Goal: Task Accomplishment & Management: Manage account settings

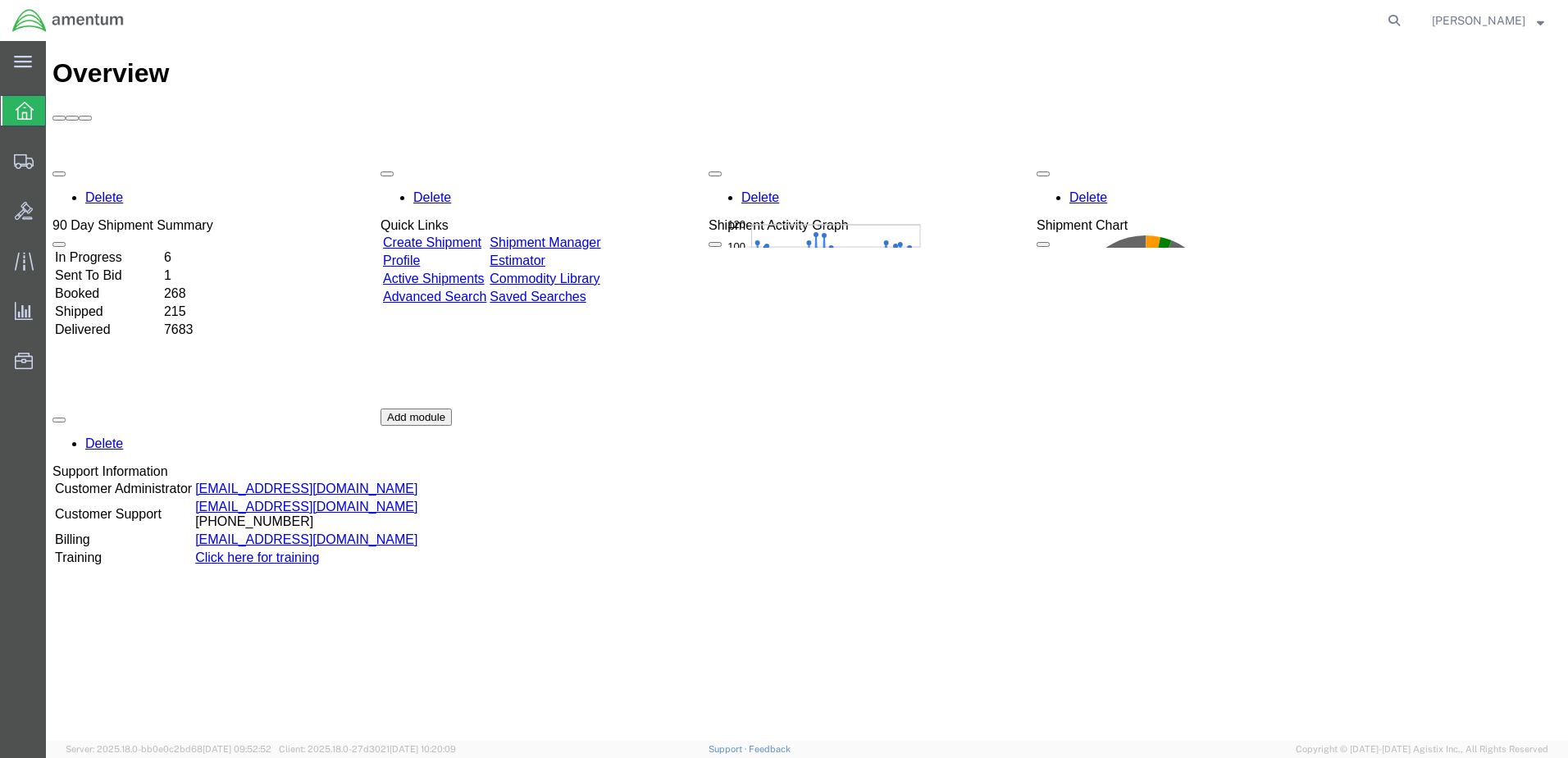
click at [600, 235] on link "Shipment Manager" at bounding box center [545, 242] width 110 height 14
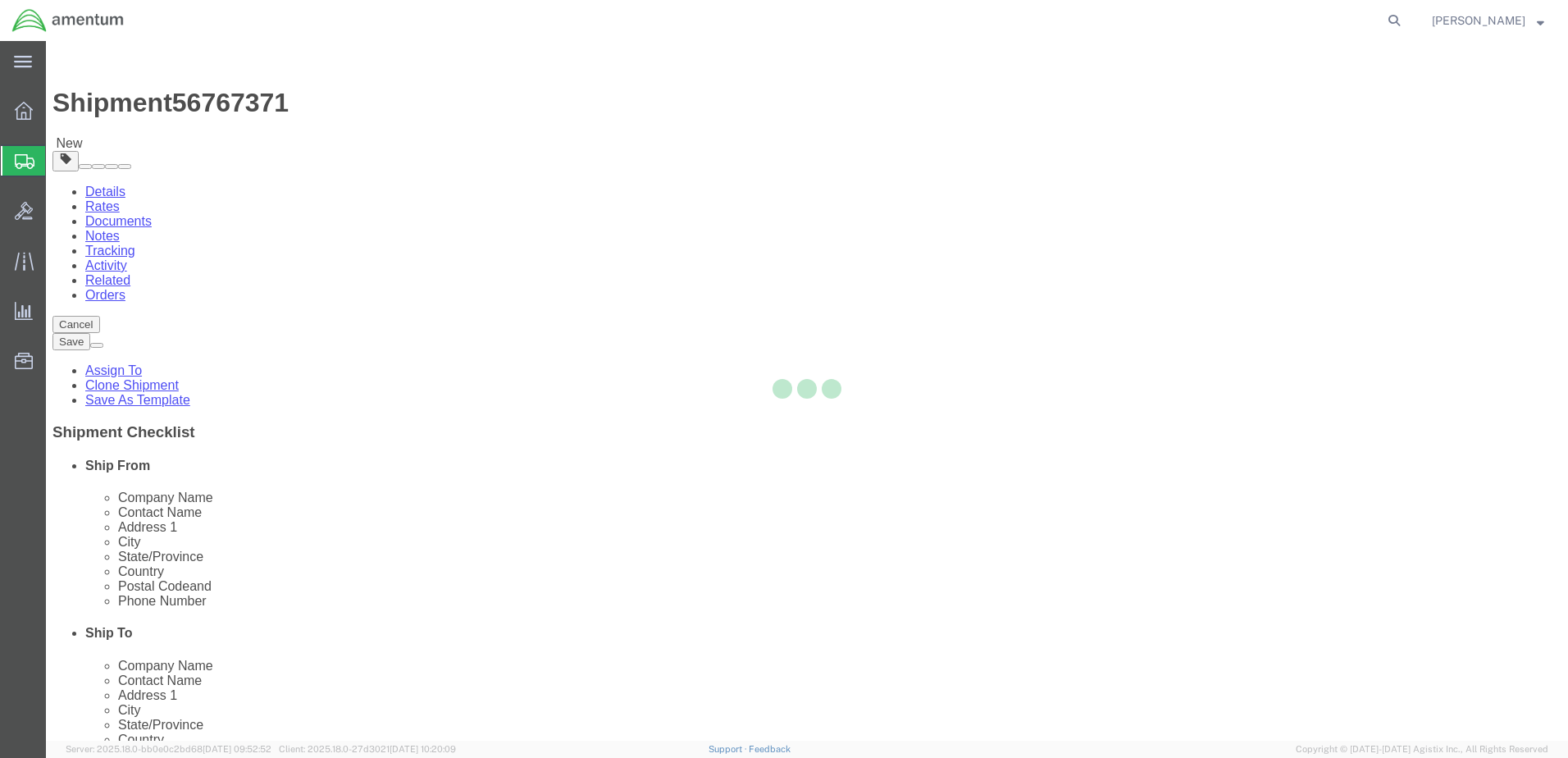
select select "42721"
select select
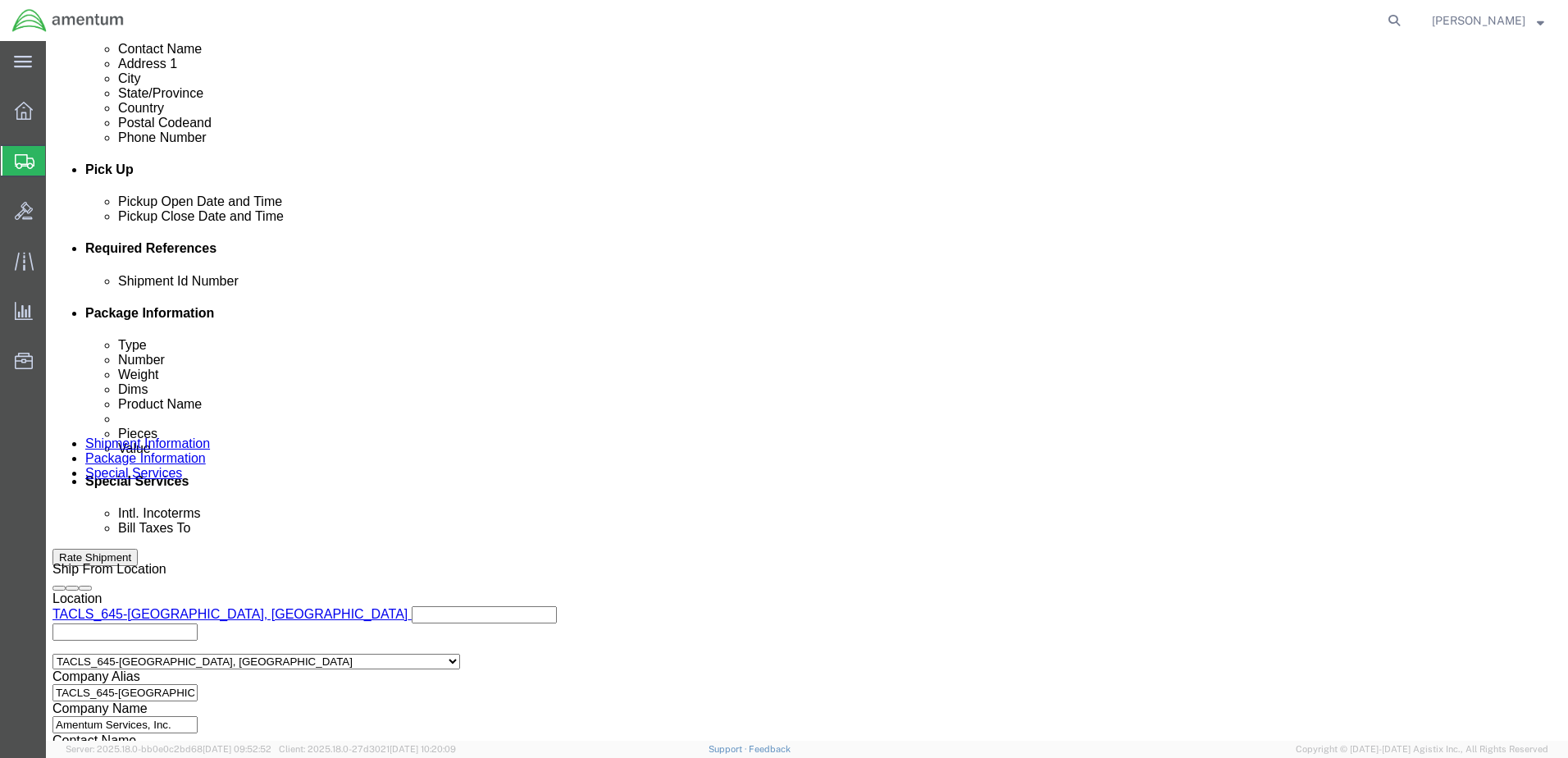
scroll to position [771, 0]
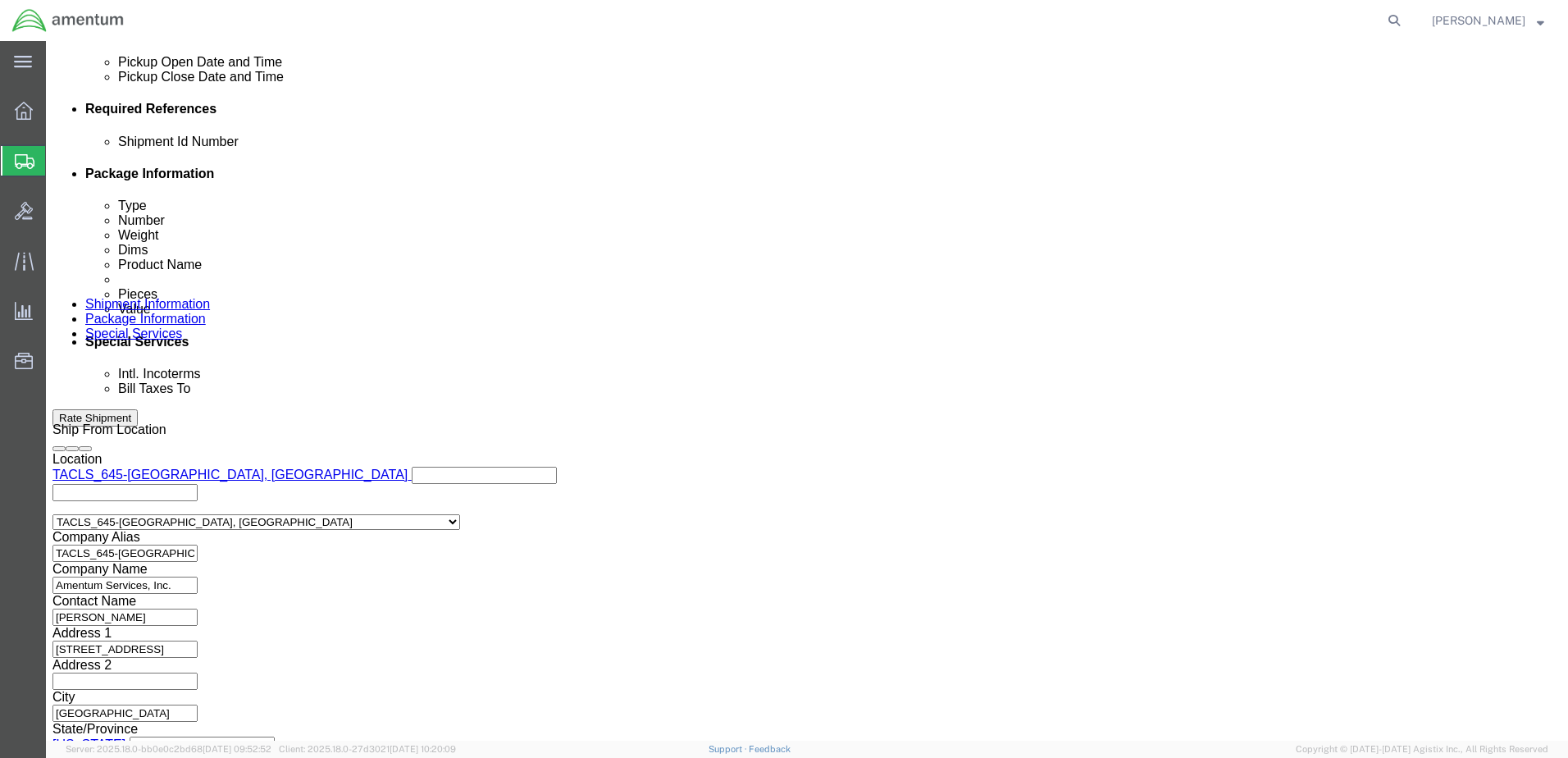
click button "Continue"
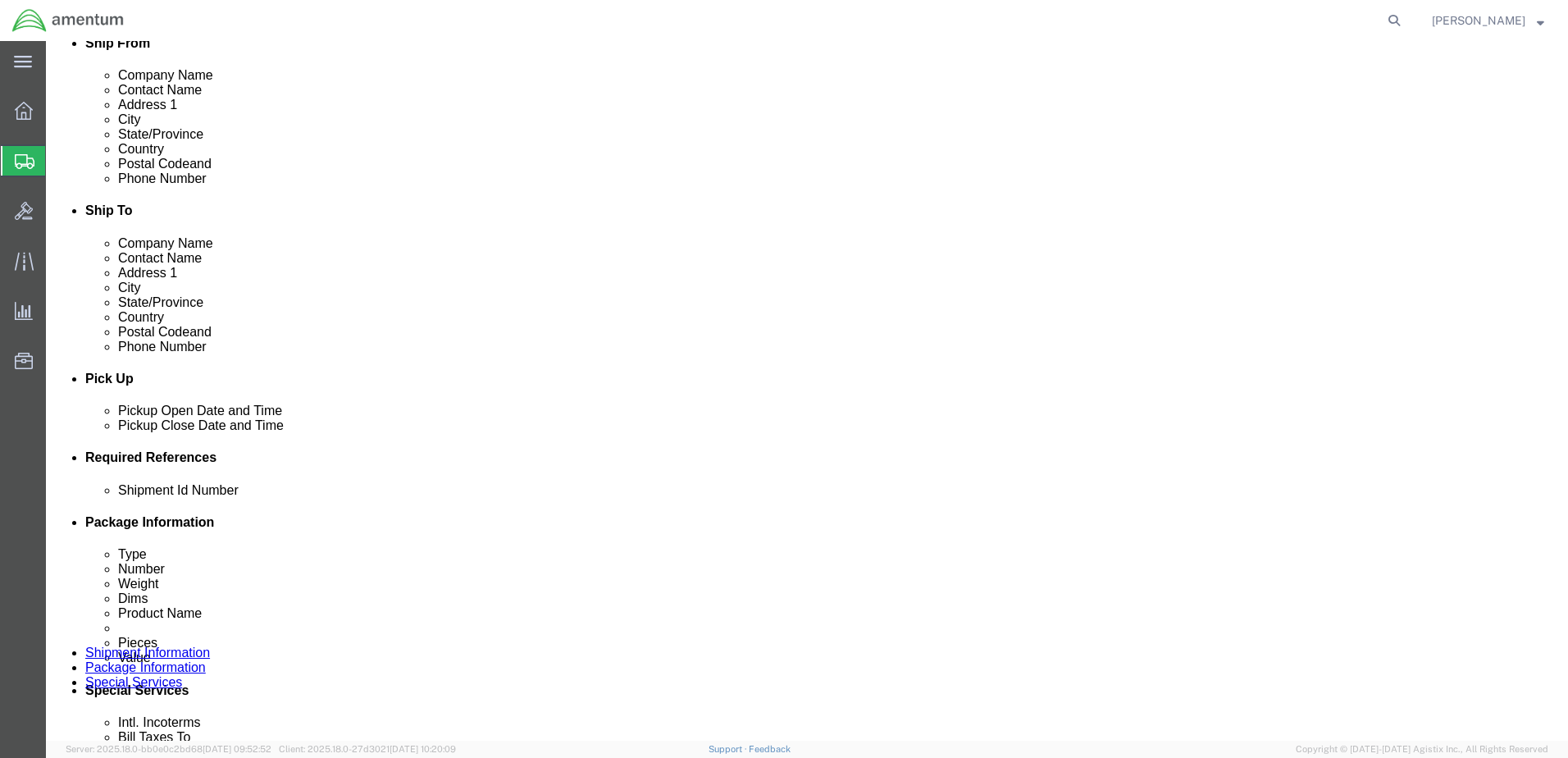
scroll to position [596, 0]
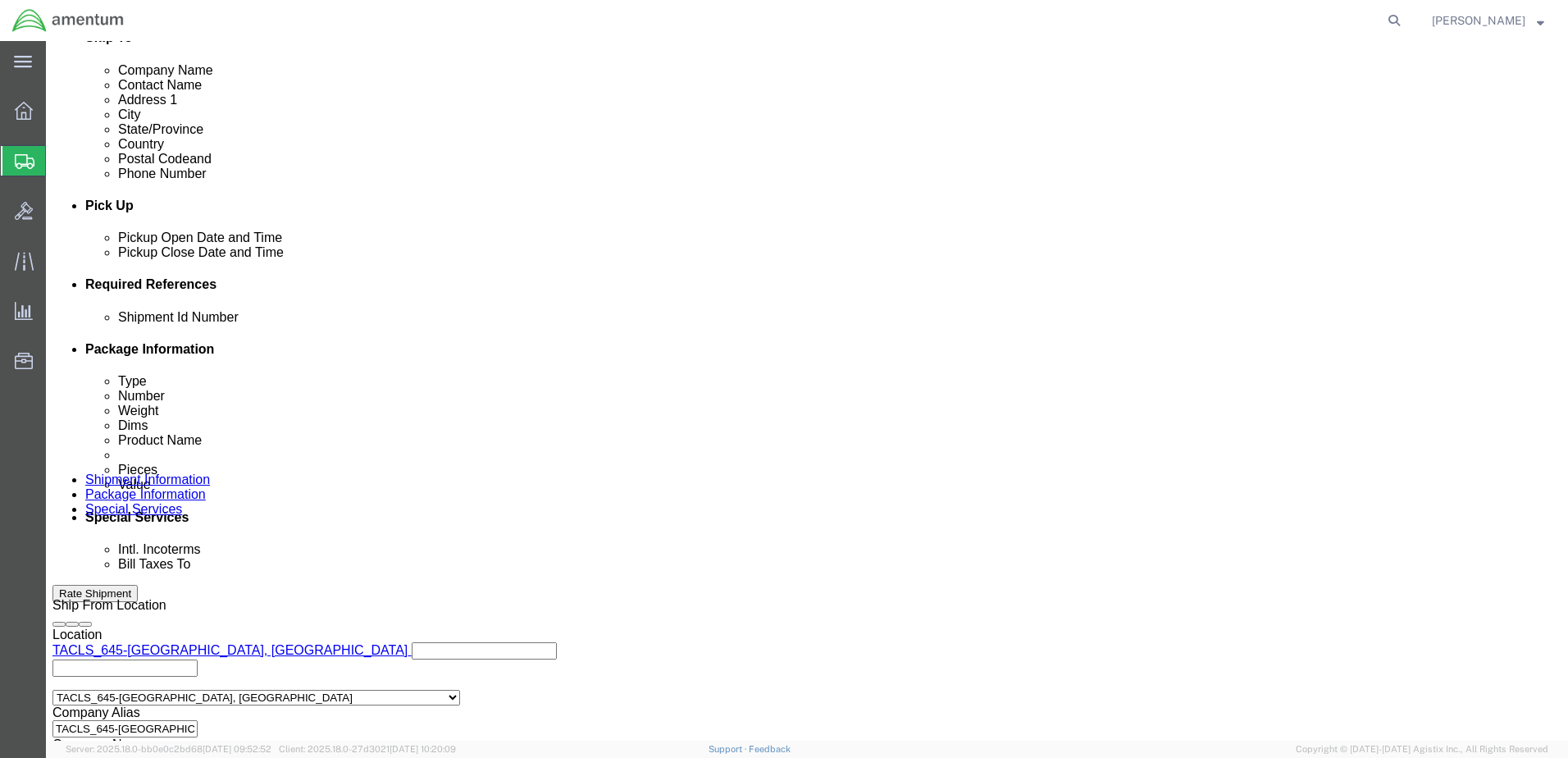
click link "Add Content"
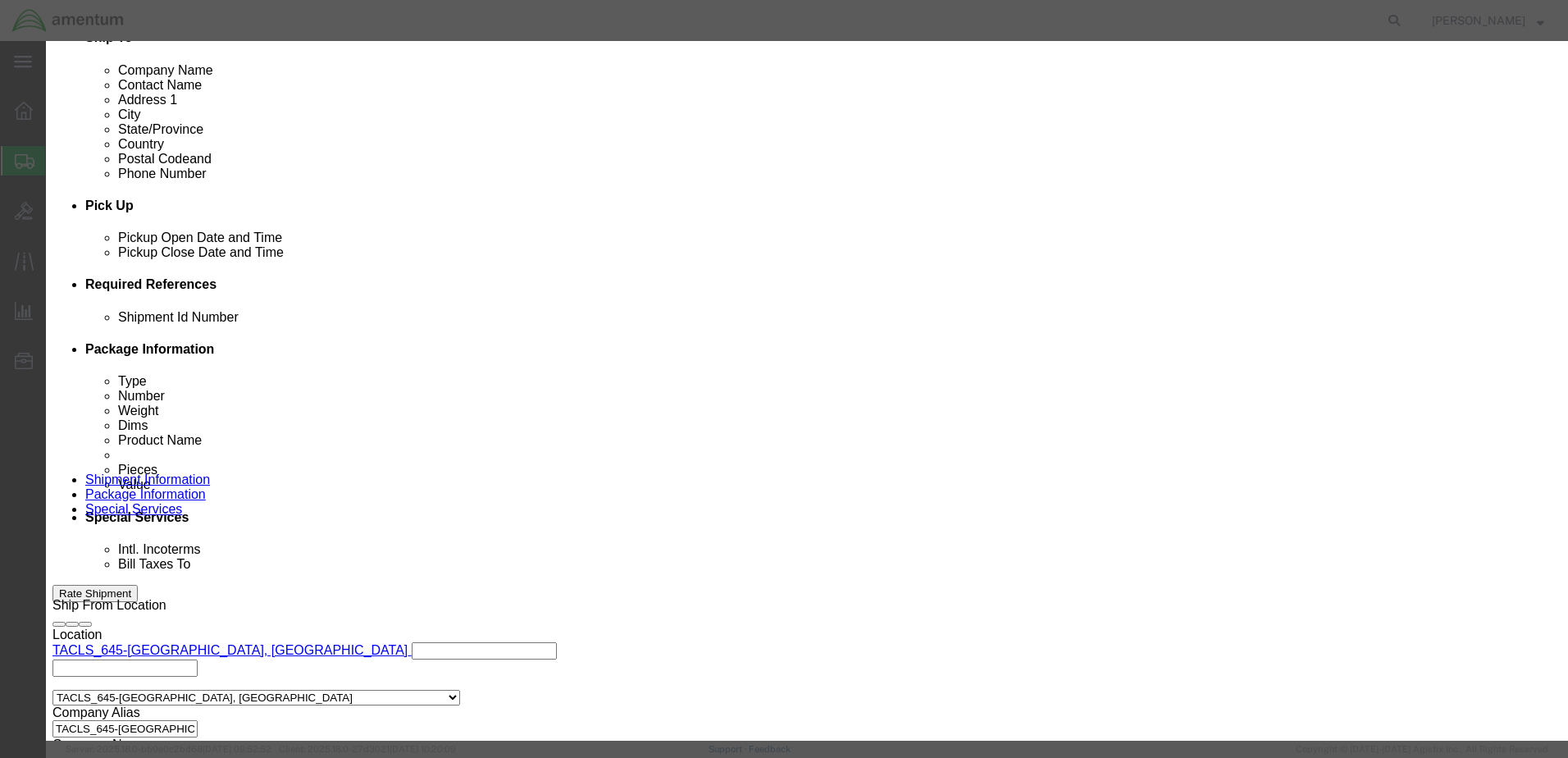
click input "text"
type input "AC PARTS"
click input "0"
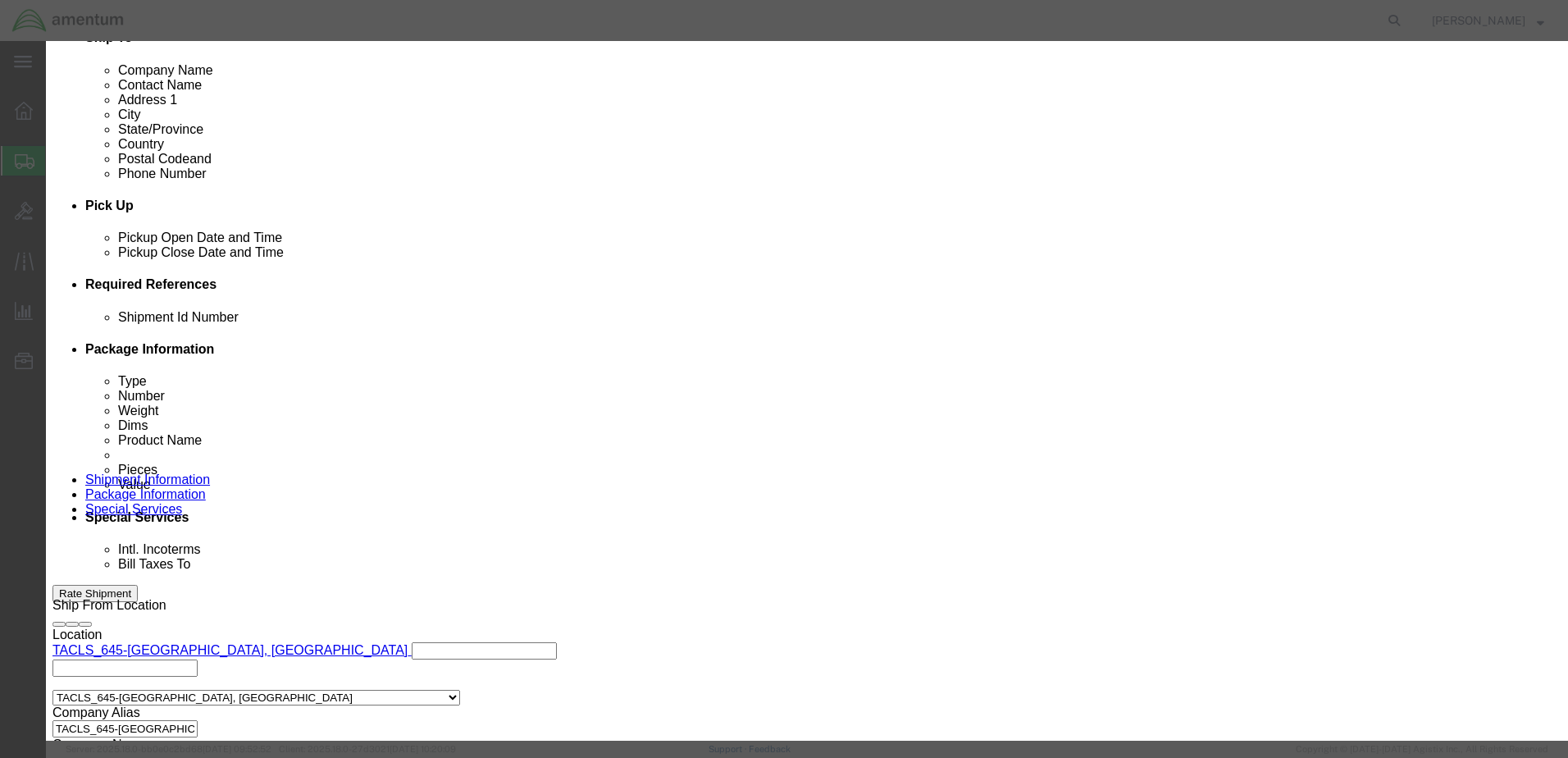
click input "0"
type input "8"
click label "Class"
click input "text"
type input "10000"
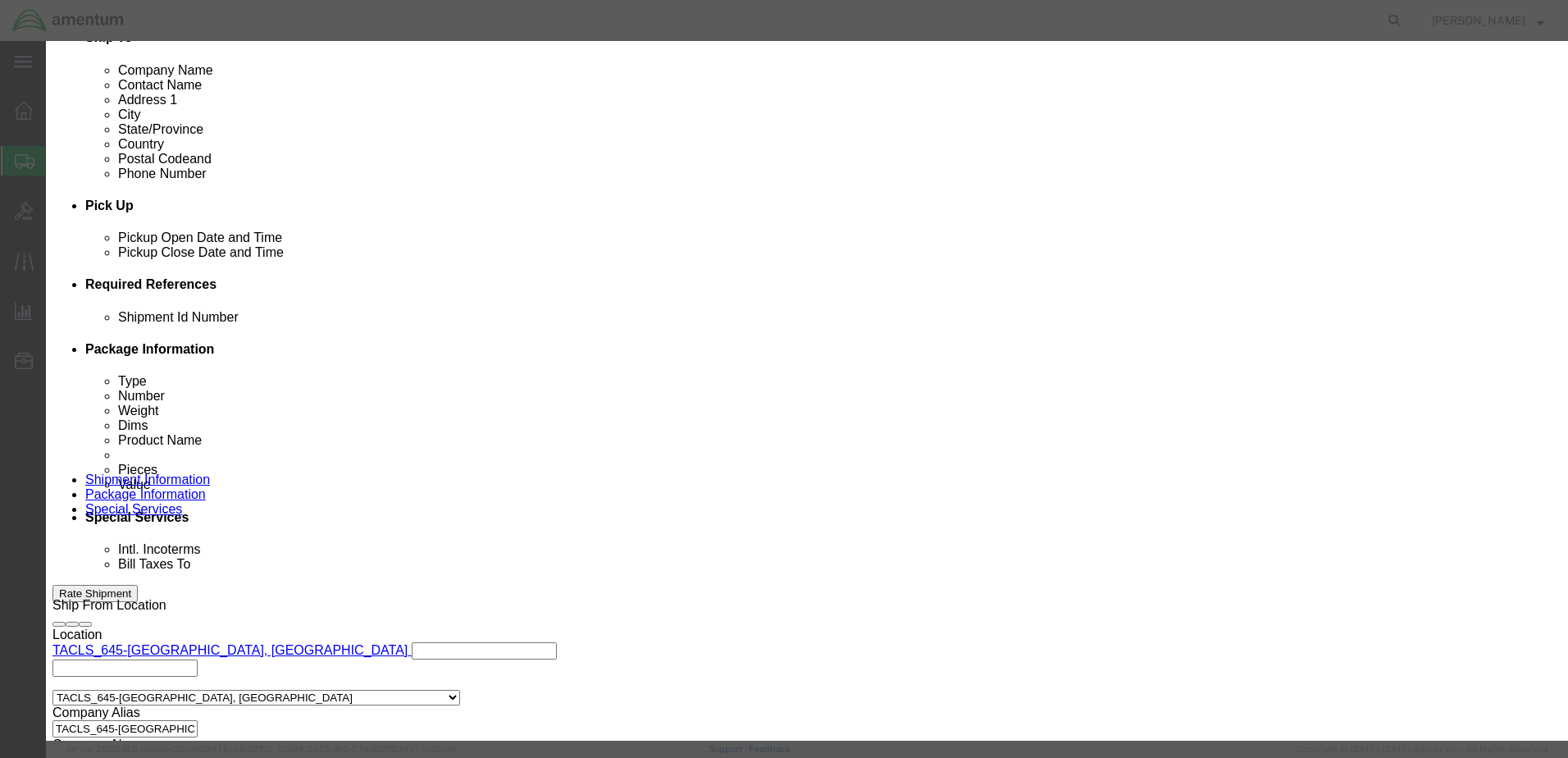
click label
click input "checkbox"
checkbox input "true"
click button "Save & Close"
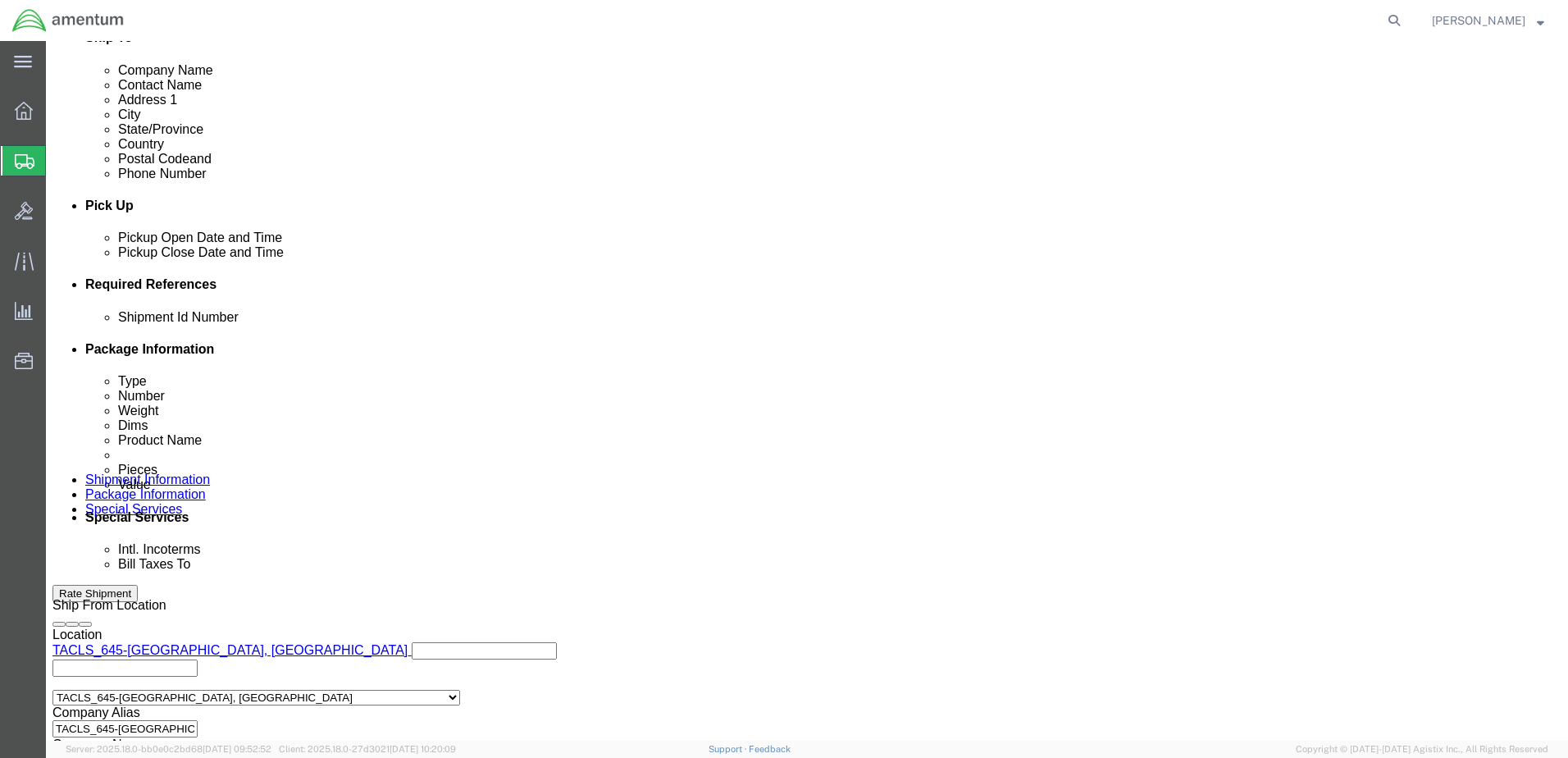
scroll to position [619, 0]
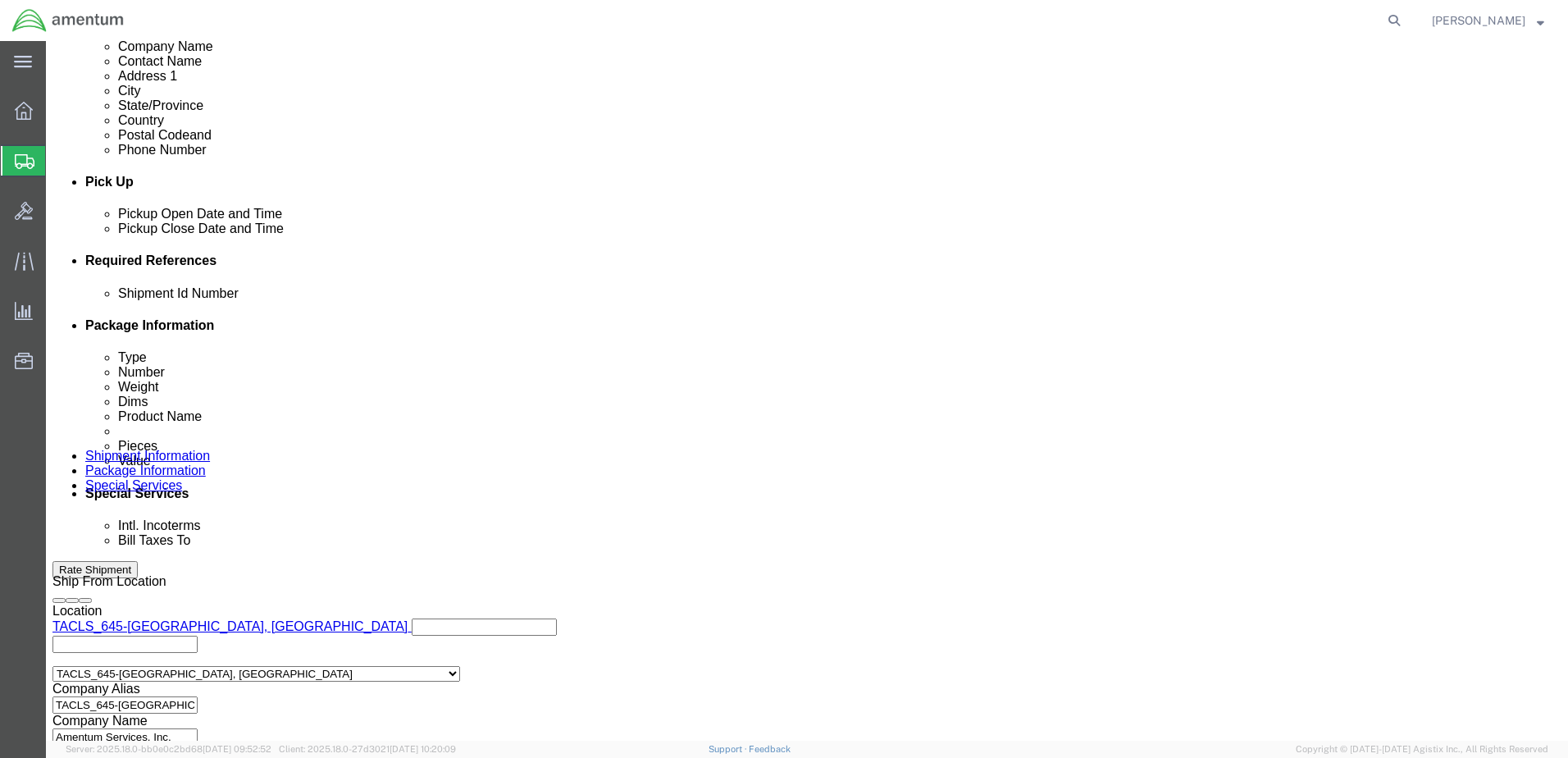
click button "Rate Shipment"
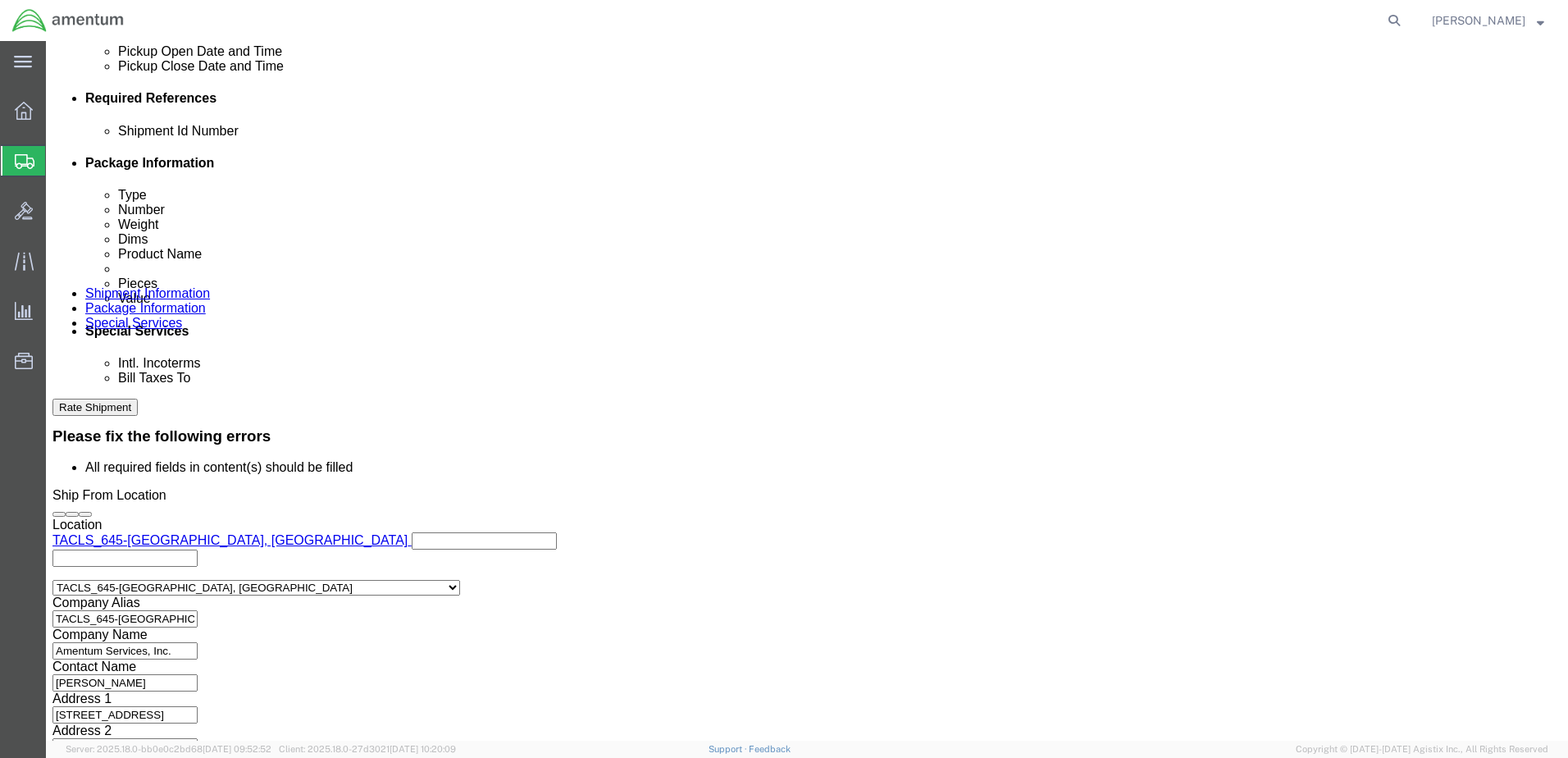
scroll to position [783, 0]
click icon
click link "Delete this content"
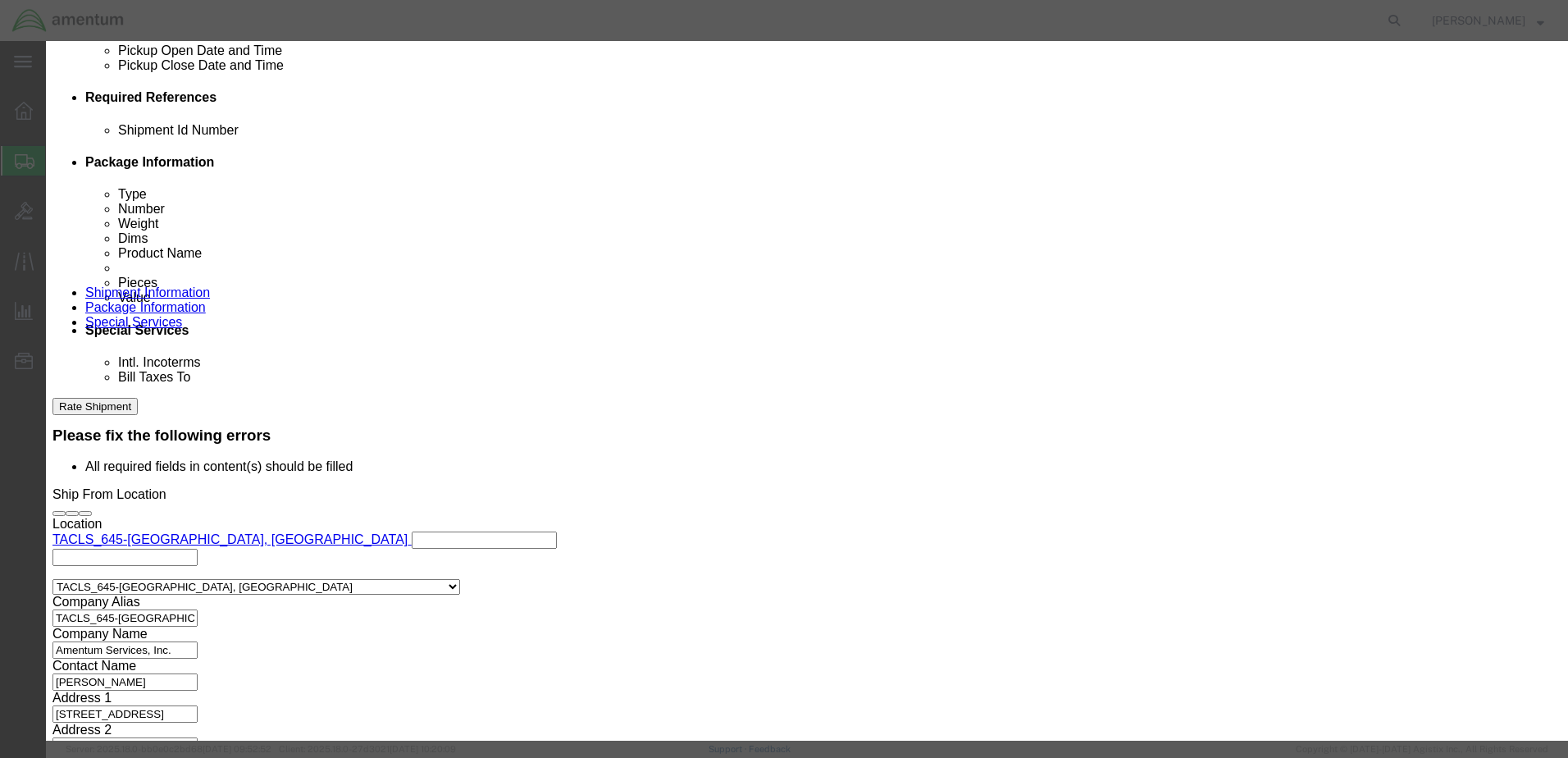
click button "Yes"
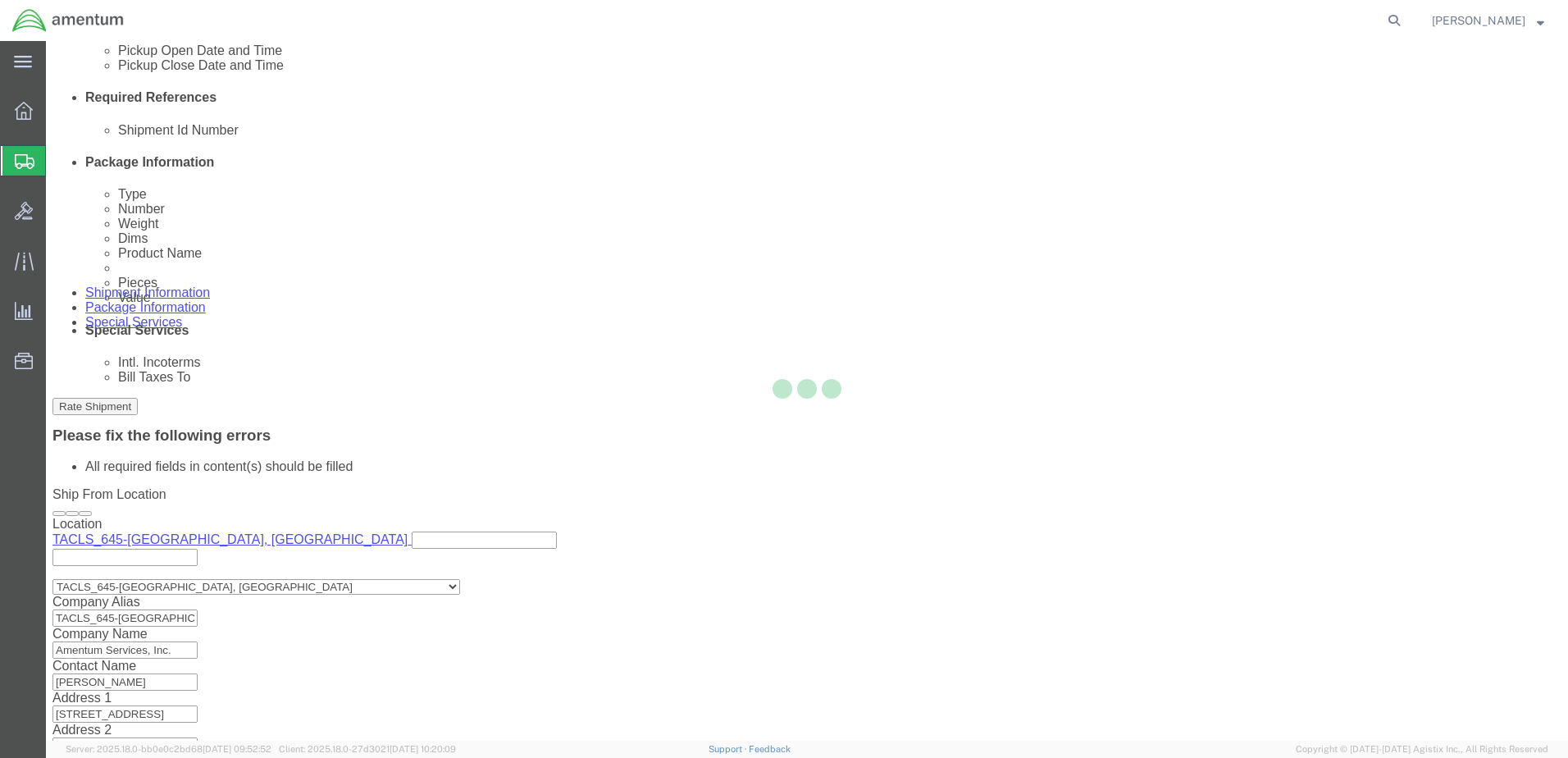
scroll to position [570, 0]
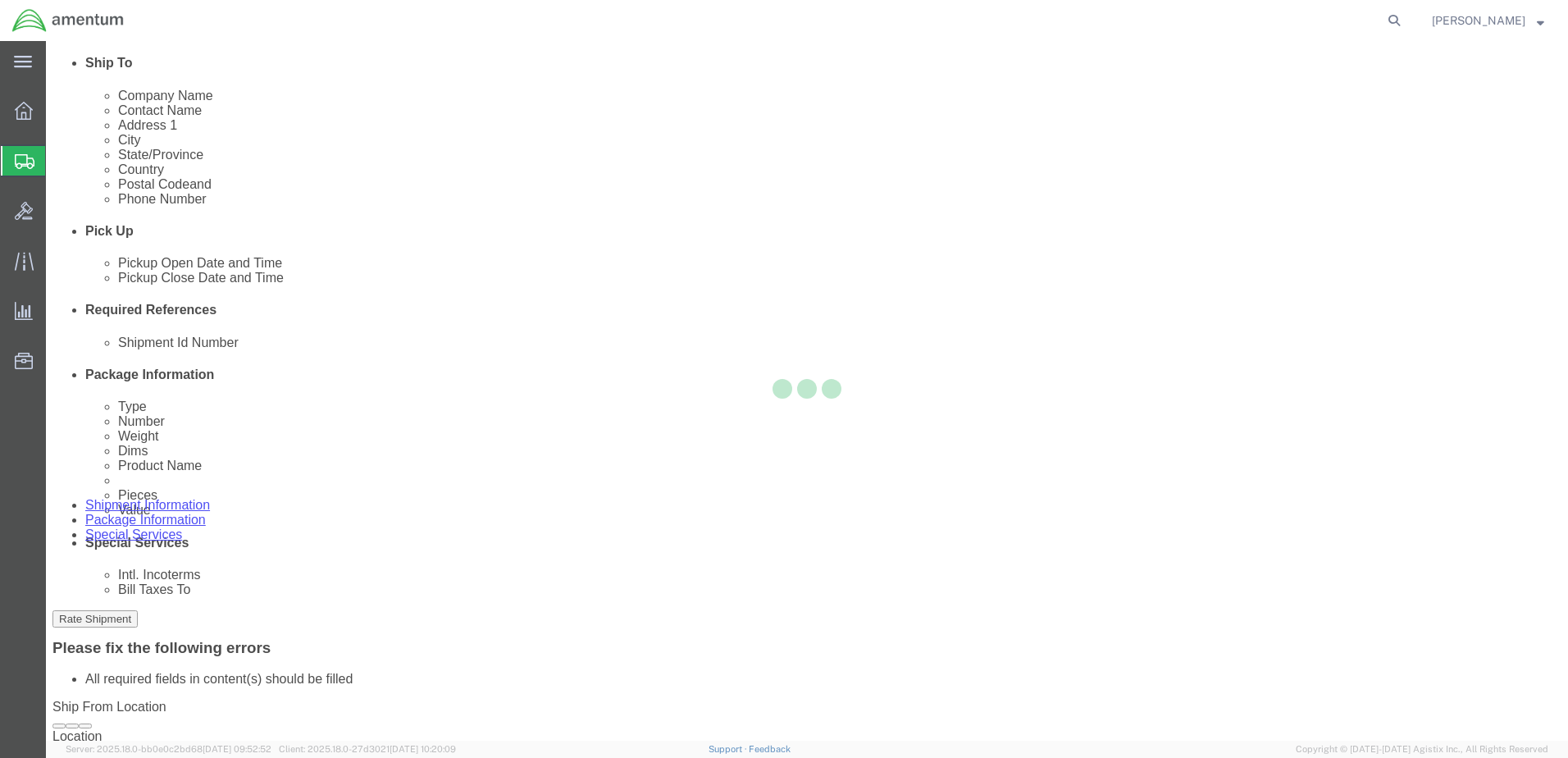
select select "CBOX"
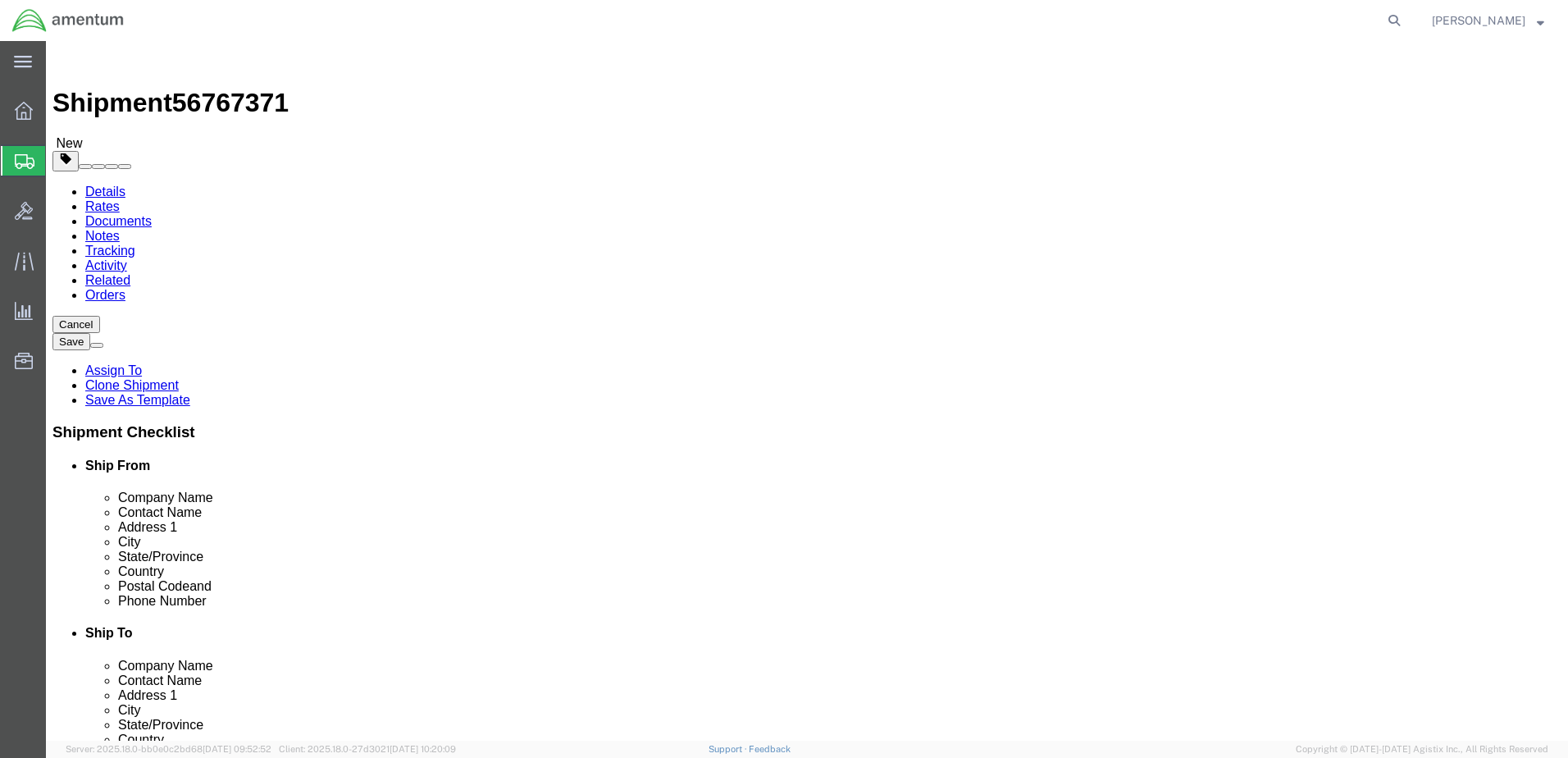
scroll to position [246, 0]
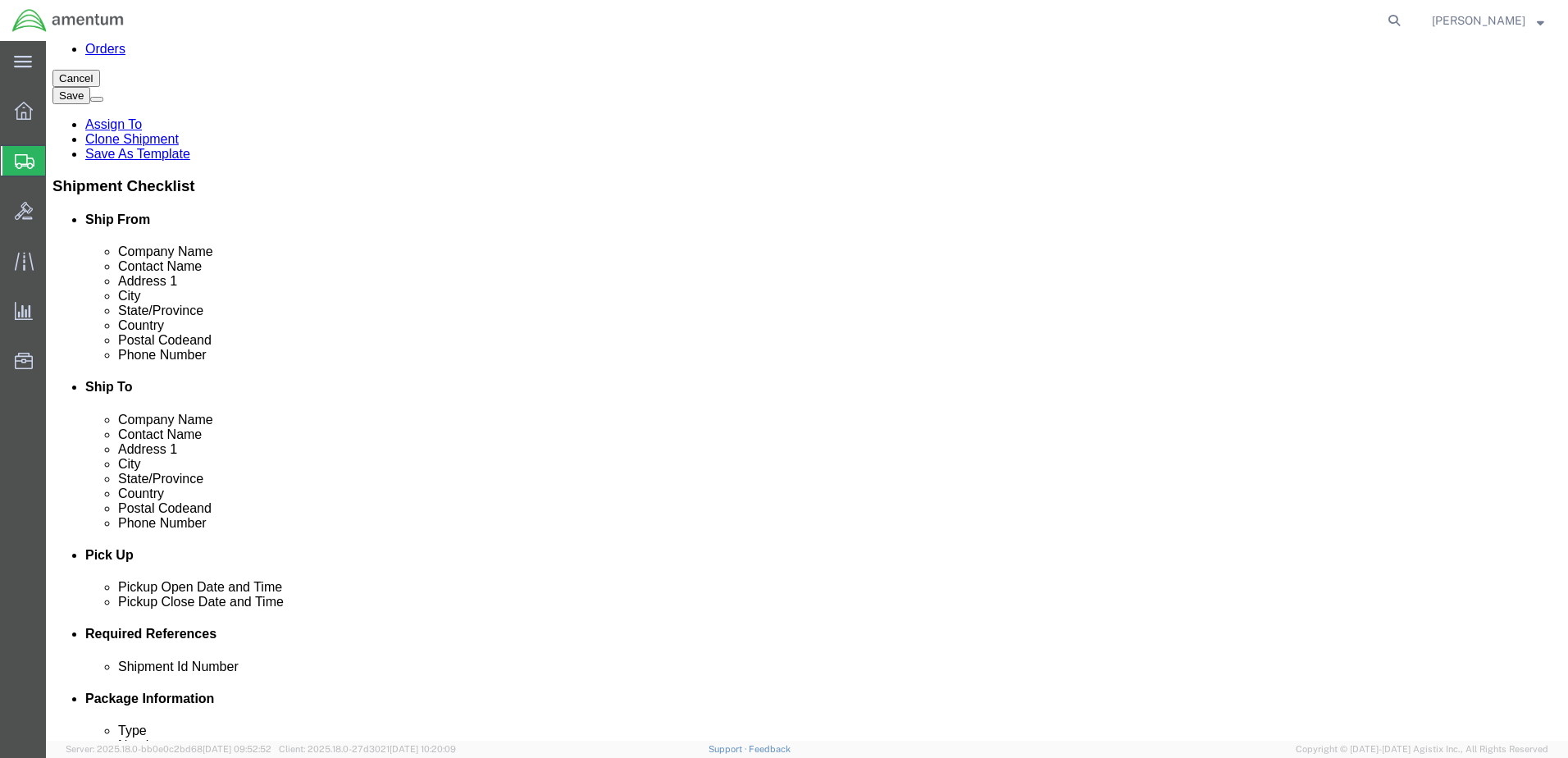
click dd "1.00 Each"
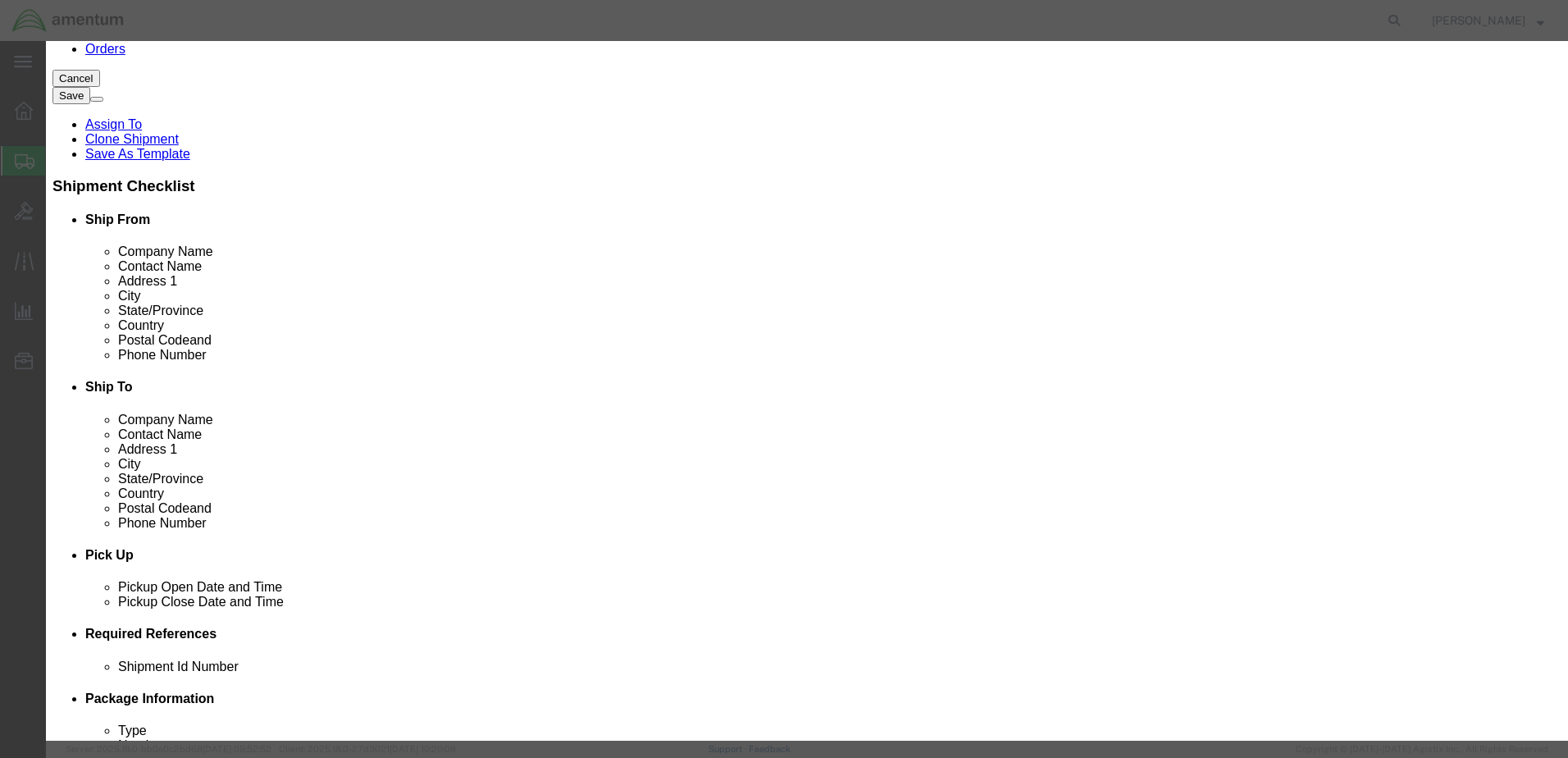
click input "text"
type input "1000"
click button "Save & Close"
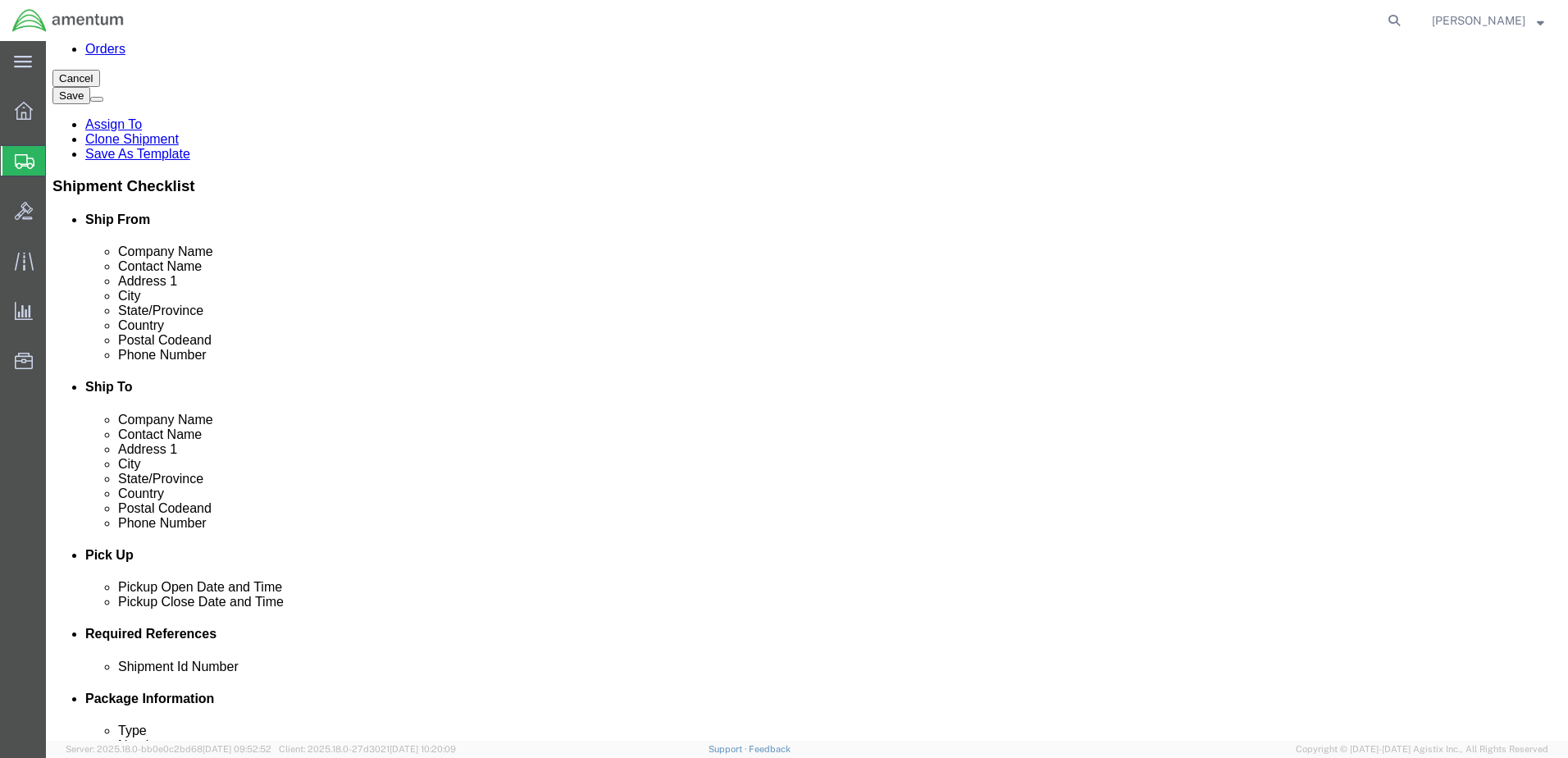
click div "Pieces: 3.00 Each Total value:"
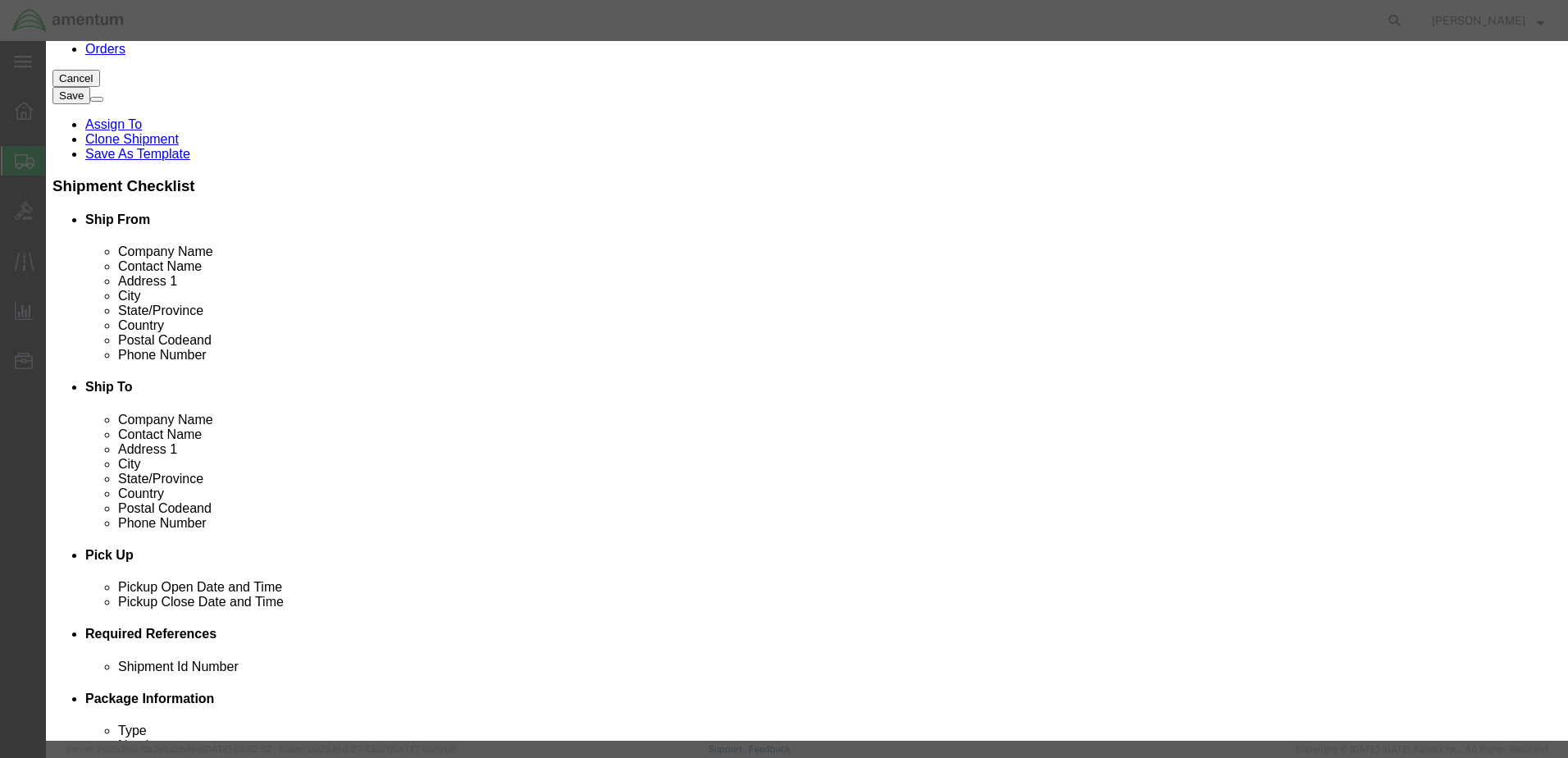
click input "text"
type input "1000"
click button "Save & Close"
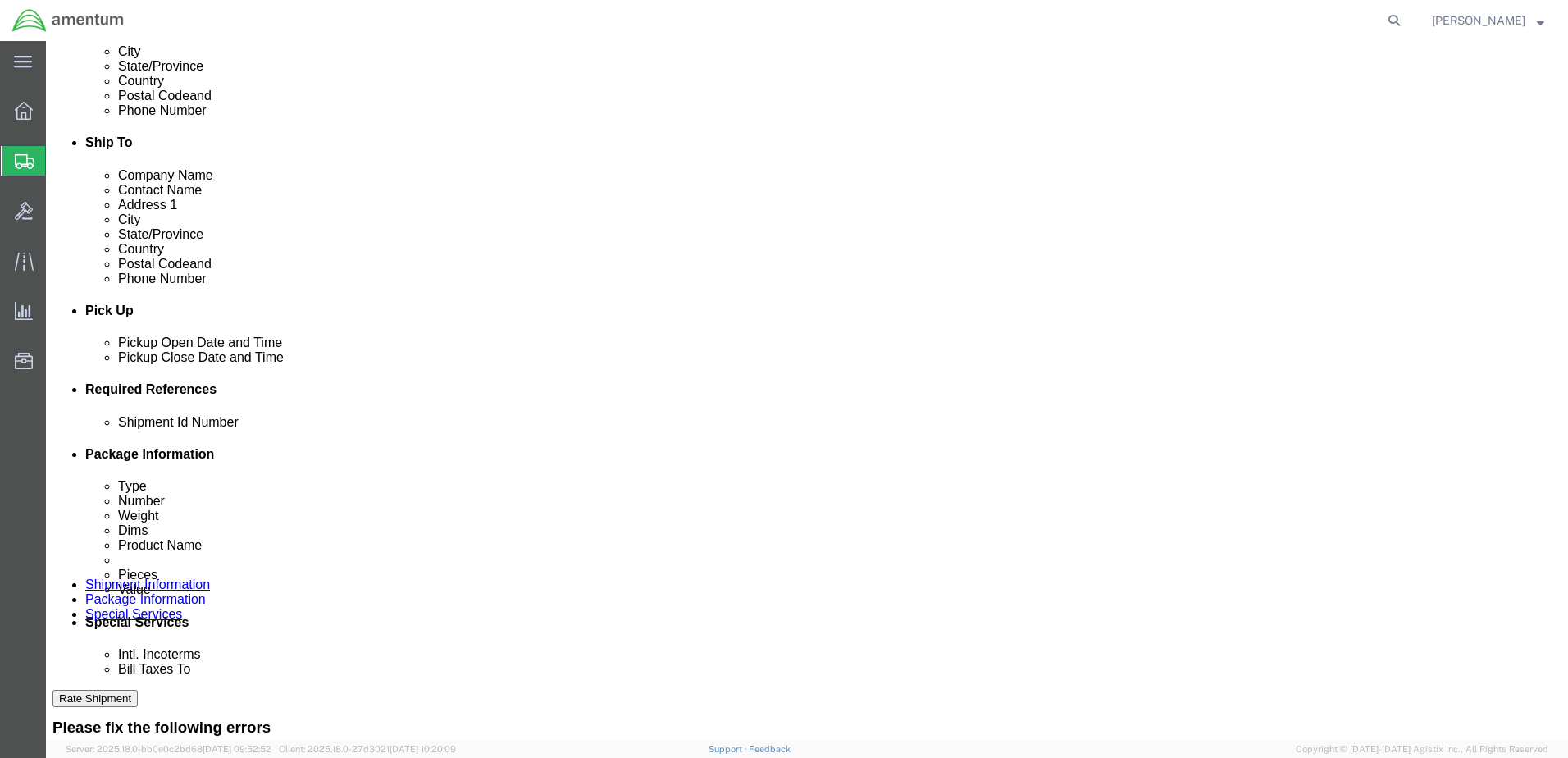
scroll to position [492, 0]
click button "Rate Shipment"
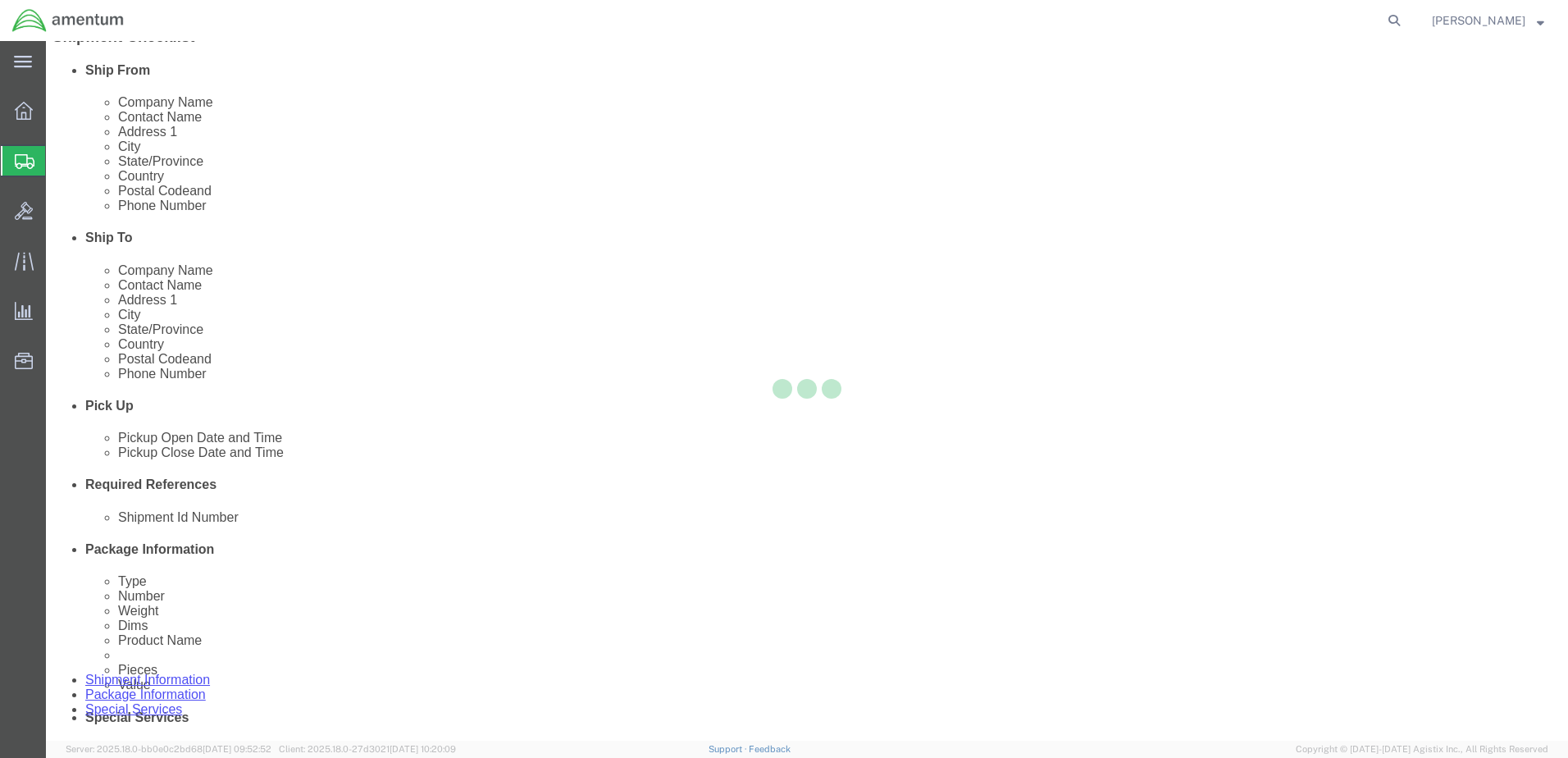
scroll to position [0, 0]
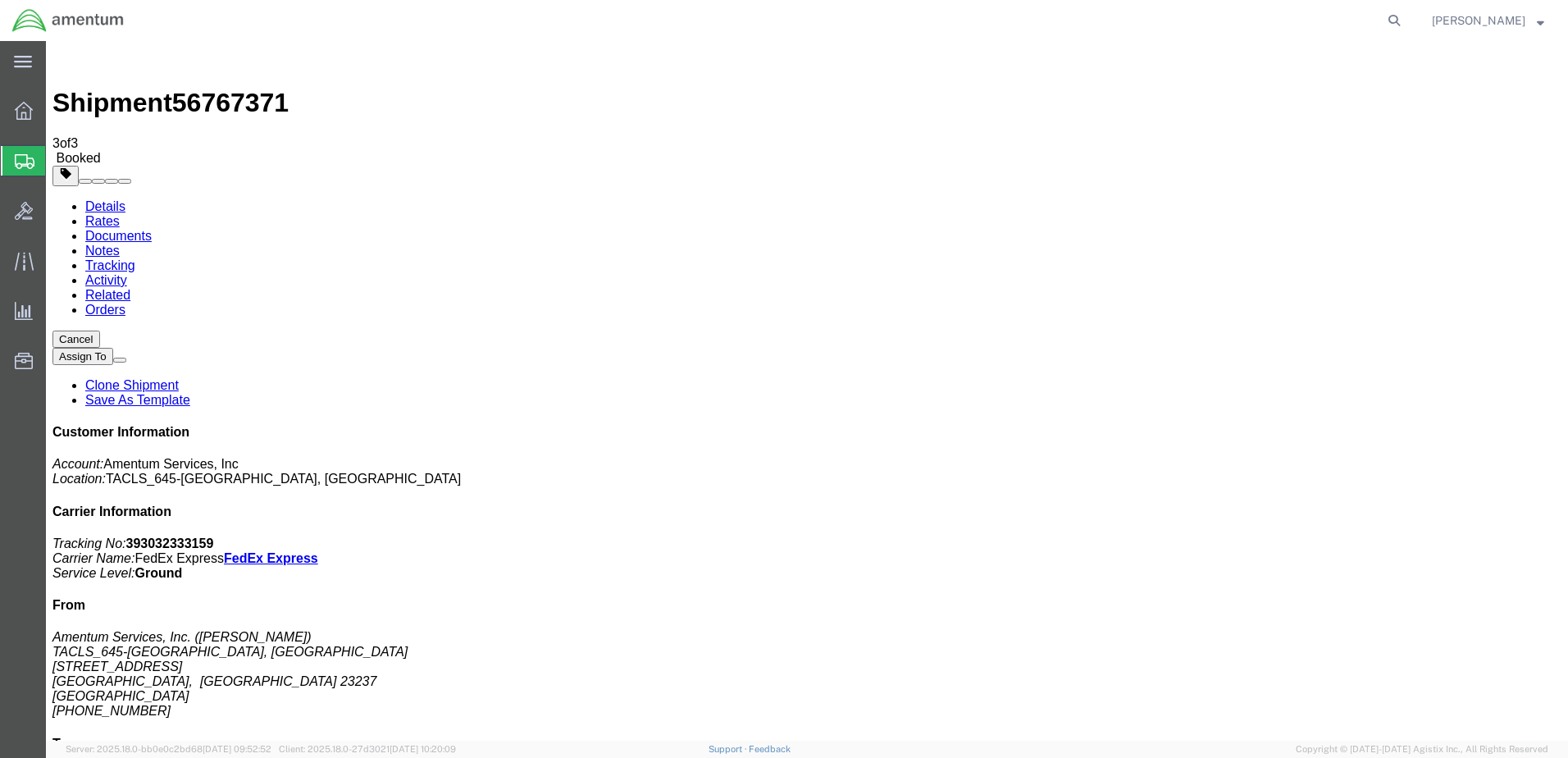
click at [1529, 25] on span "[PERSON_NAME]" at bounding box center [1488, 21] width 112 height 18
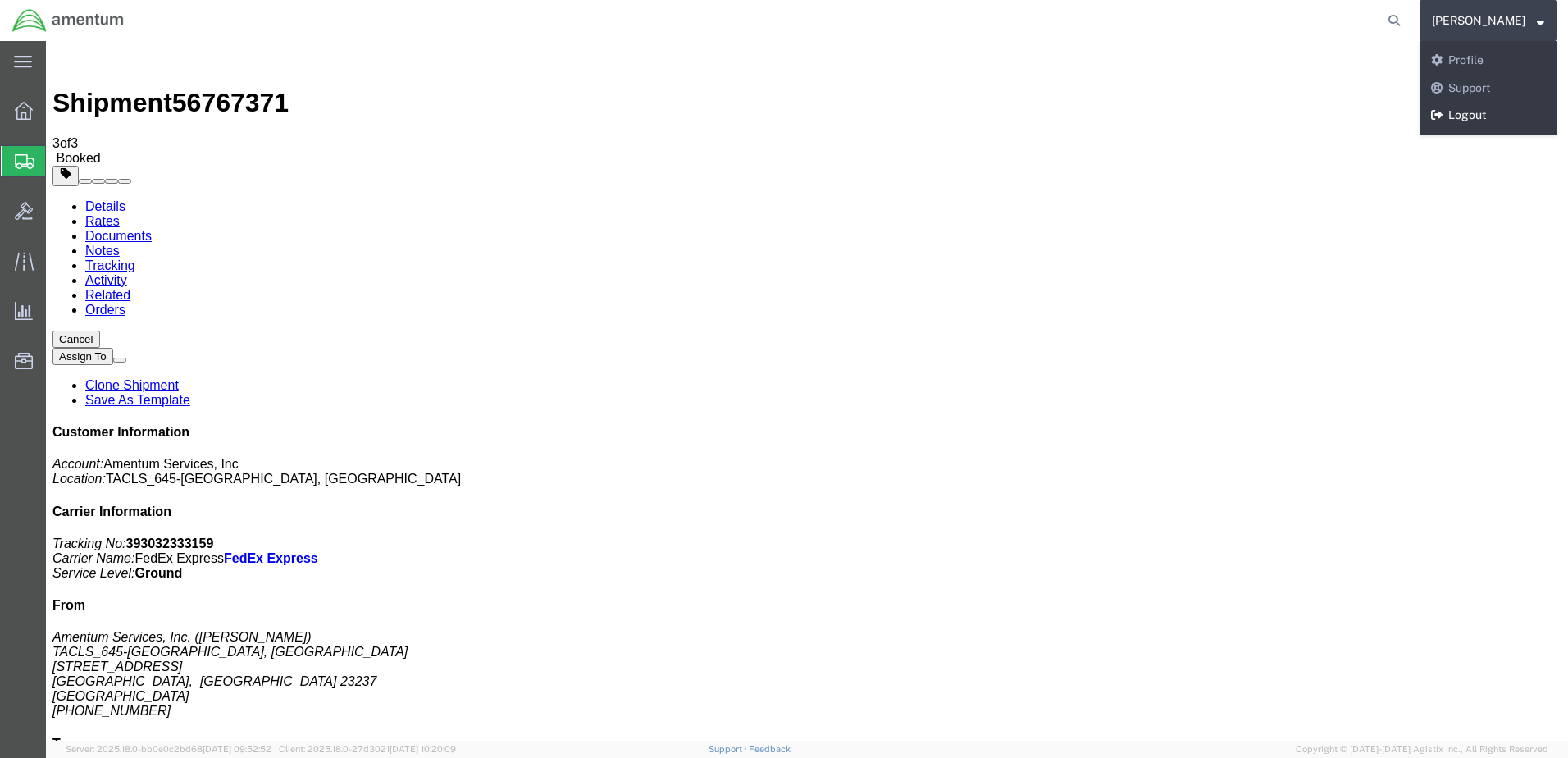
click at [1489, 118] on link "Logout" at bounding box center [1488, 115] width 137 height 28
